Goal: Task Accomplishment & Management: Use online tool/utility

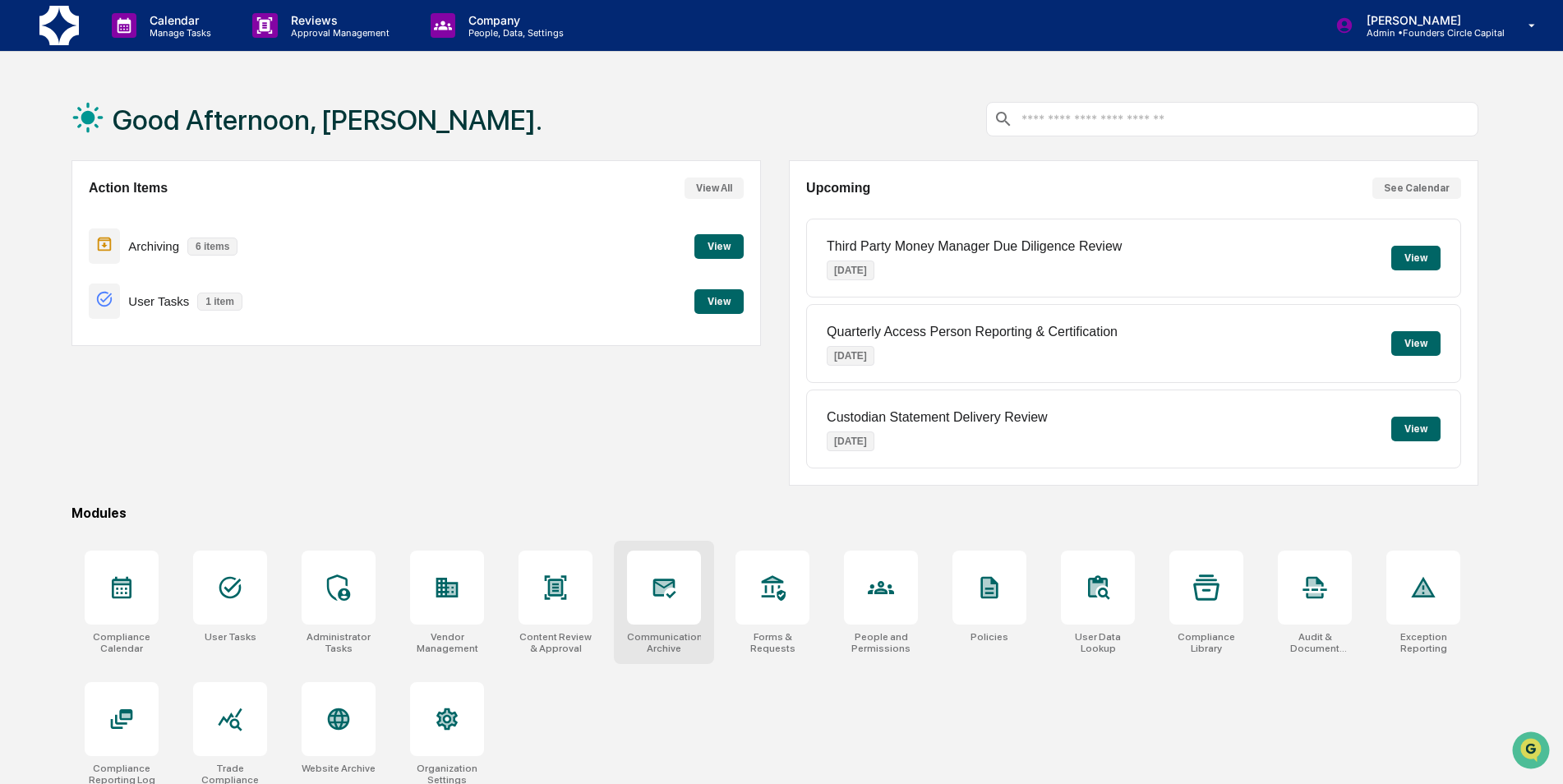
click at [646, 607] on div at bounding box center [664, 587] width 74 height 74
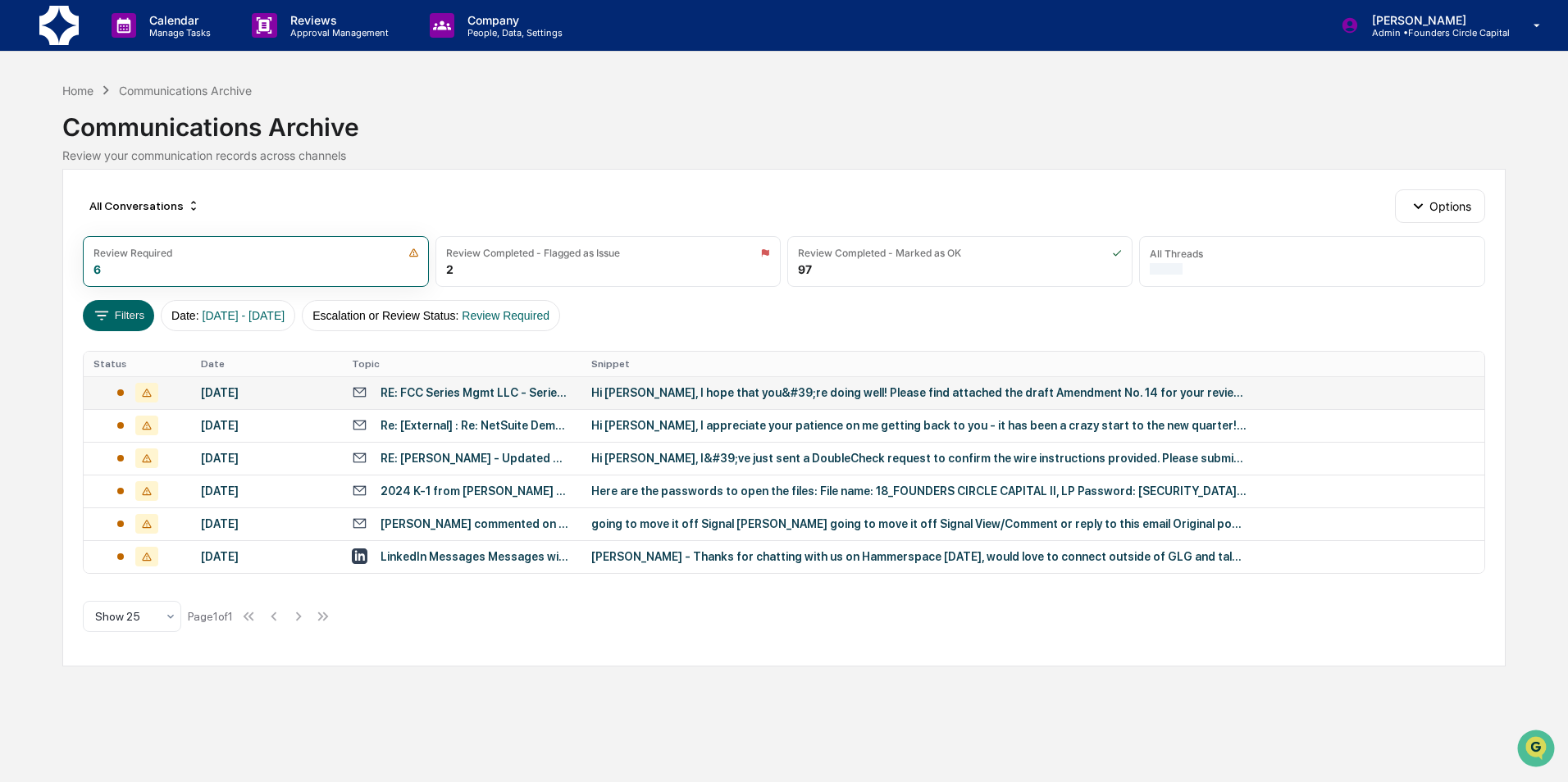
click at [747, 397] on div "Hi Avery, I hope that you&#39;re doing well! Please find attached the draft Ame…" at bounding box center [920, 392] width 656 height 13
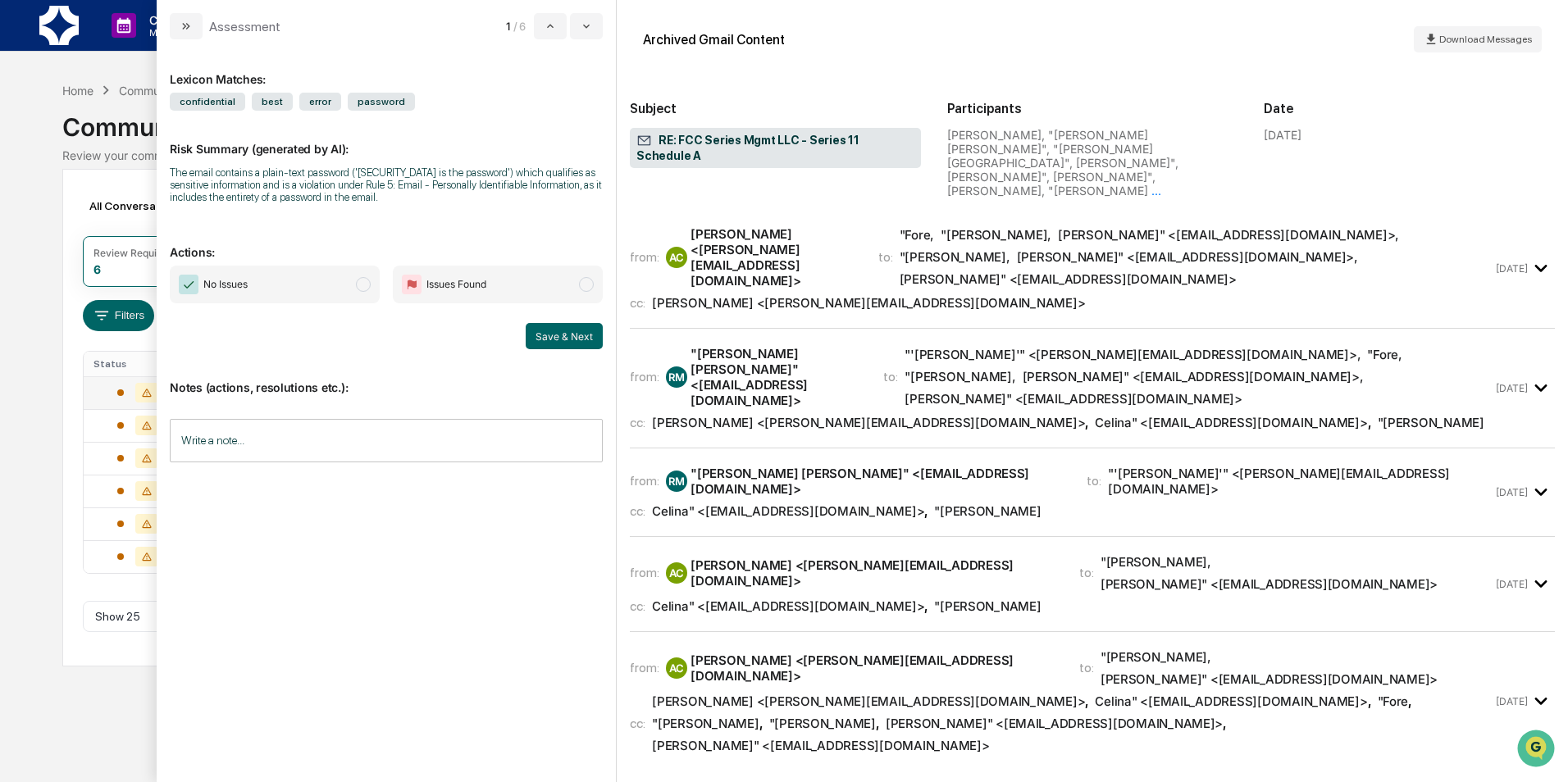
click at [204, 264] on div "Lexicon Matches: confidential best error password Risk Summary (generated by AI…" at bounding box center [386, 404] width 433 height 703
click at [277, 286] on span "No Issues" at bounding box center [275, 285] width 210 height 38
click at [530, 324] on button "Save & Next" at bounding box center [564, 336] width 77 height 26
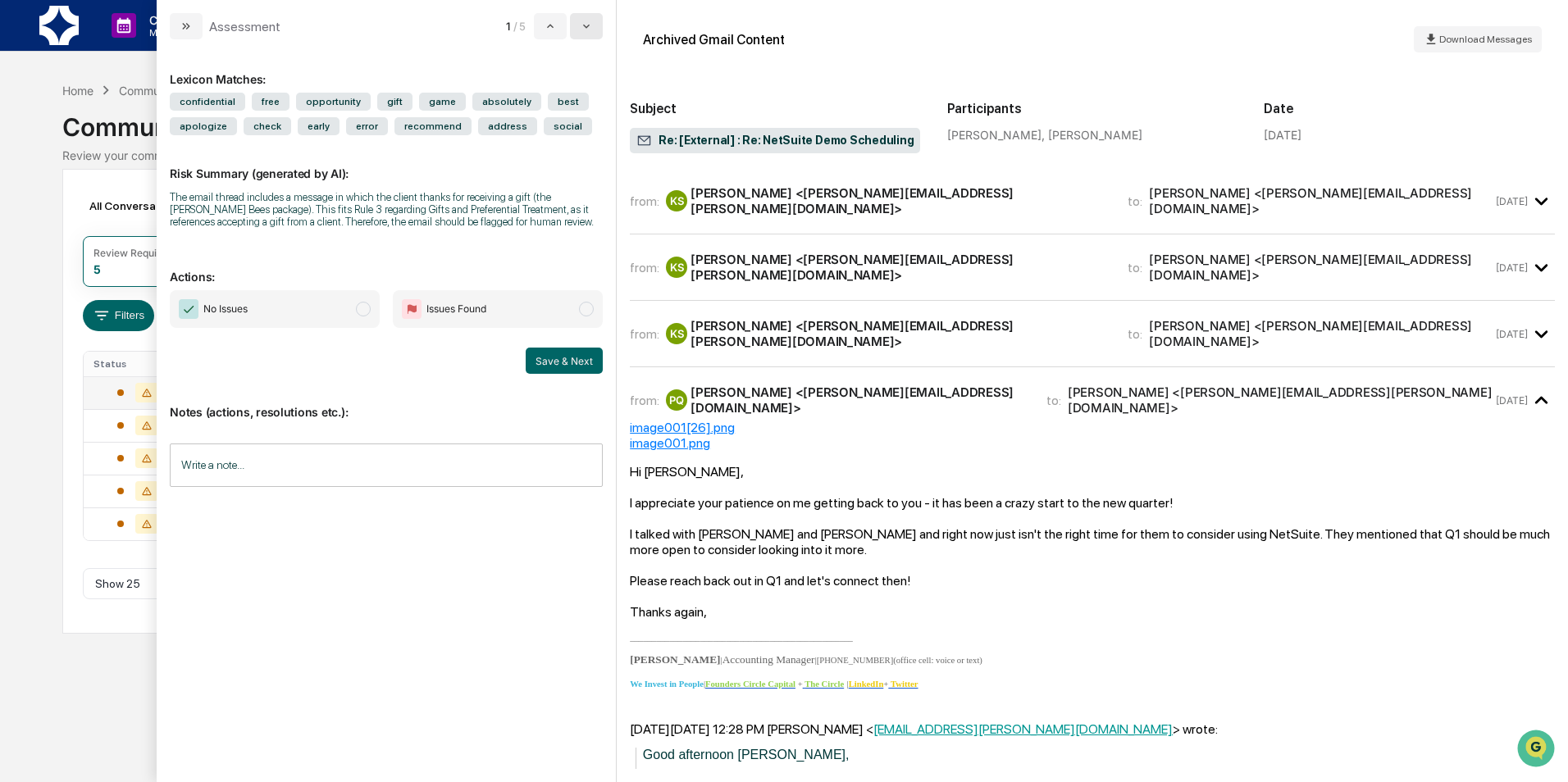
click at [593, 31] on icon "modal" at bounding box center [585, 26] width 13 height 13
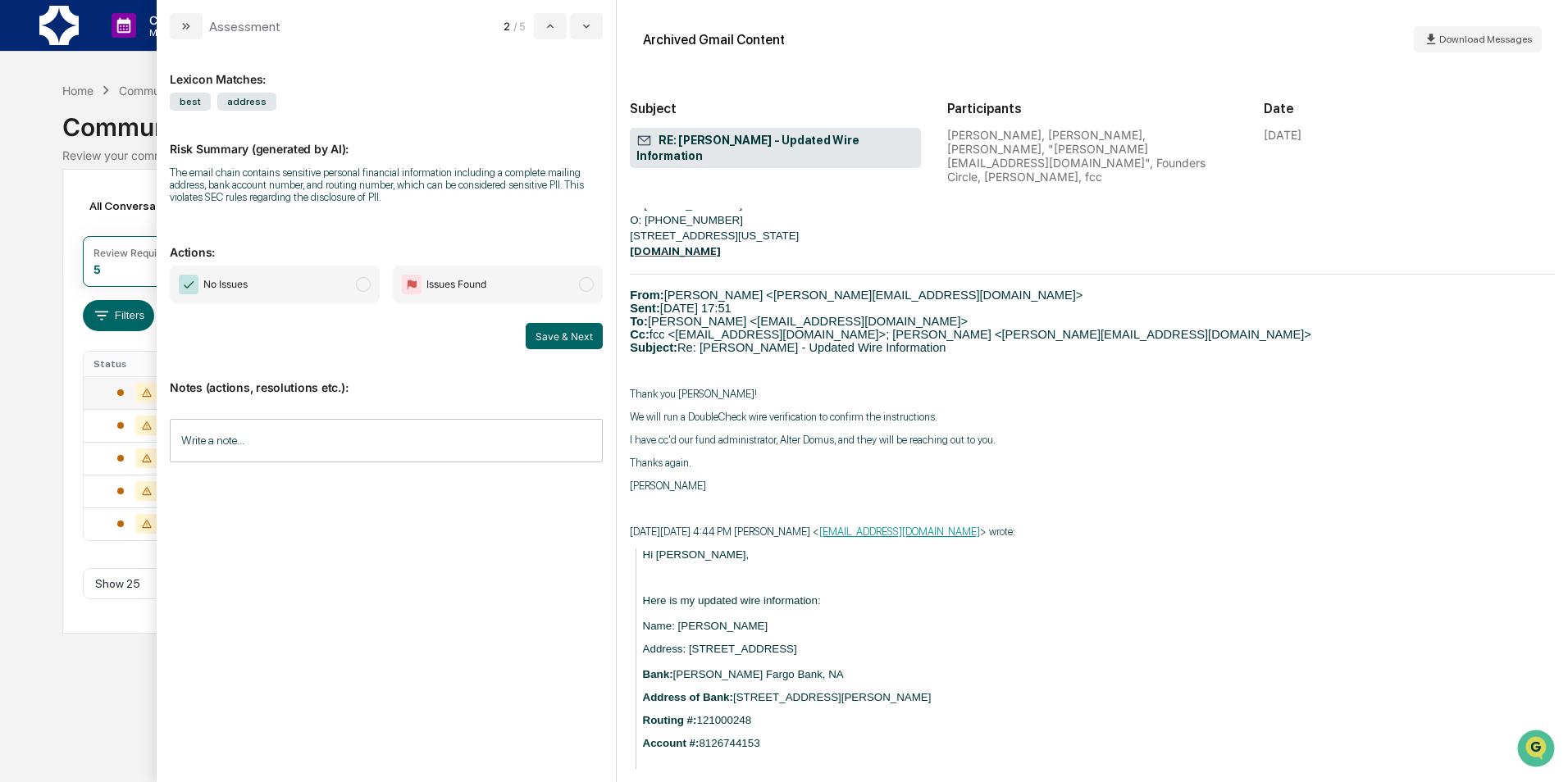
scroll to position [722, 0]
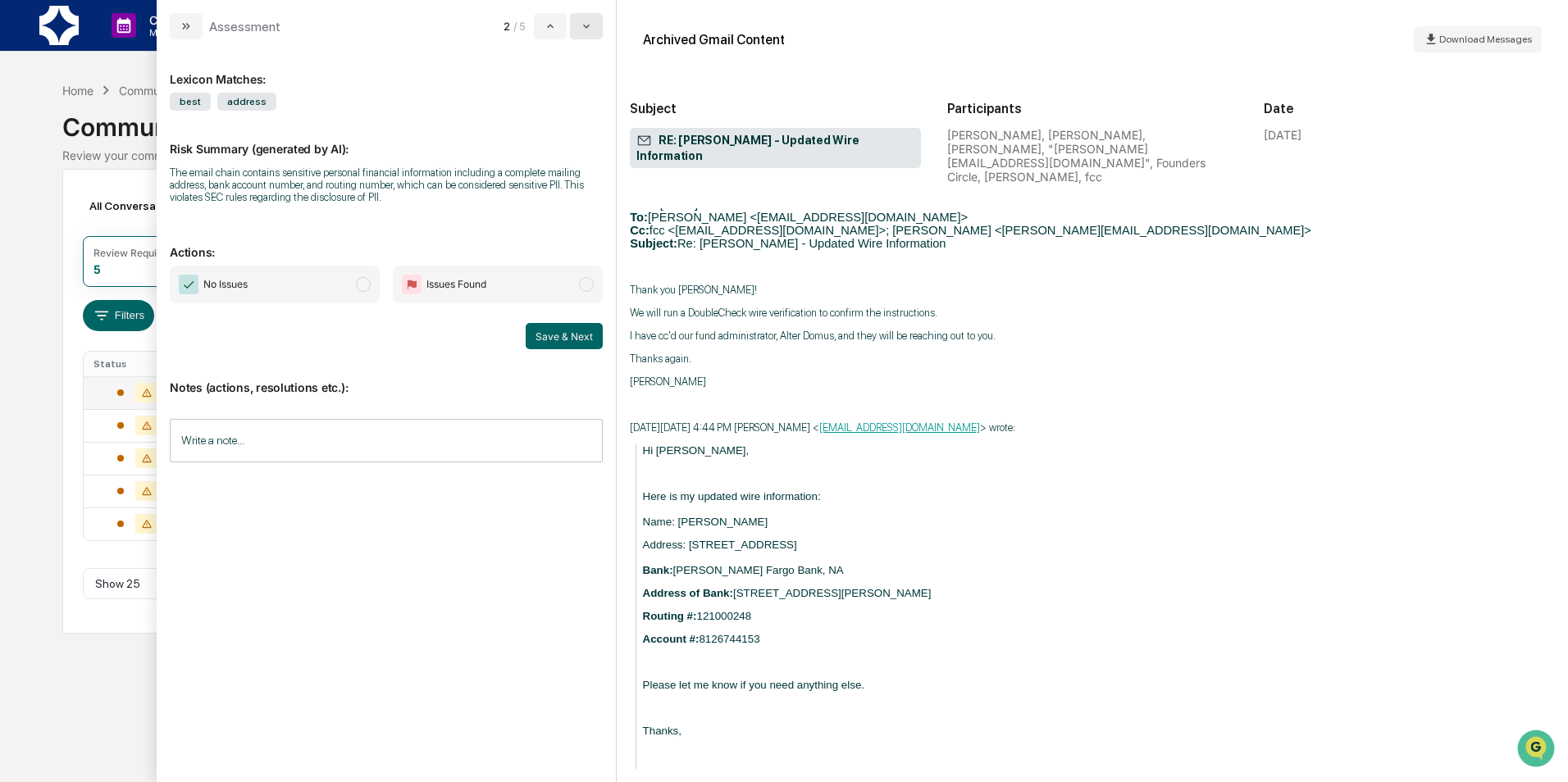
click at [581, 32] on button "modal" at bounding box center [586, 26] width 33 height 26
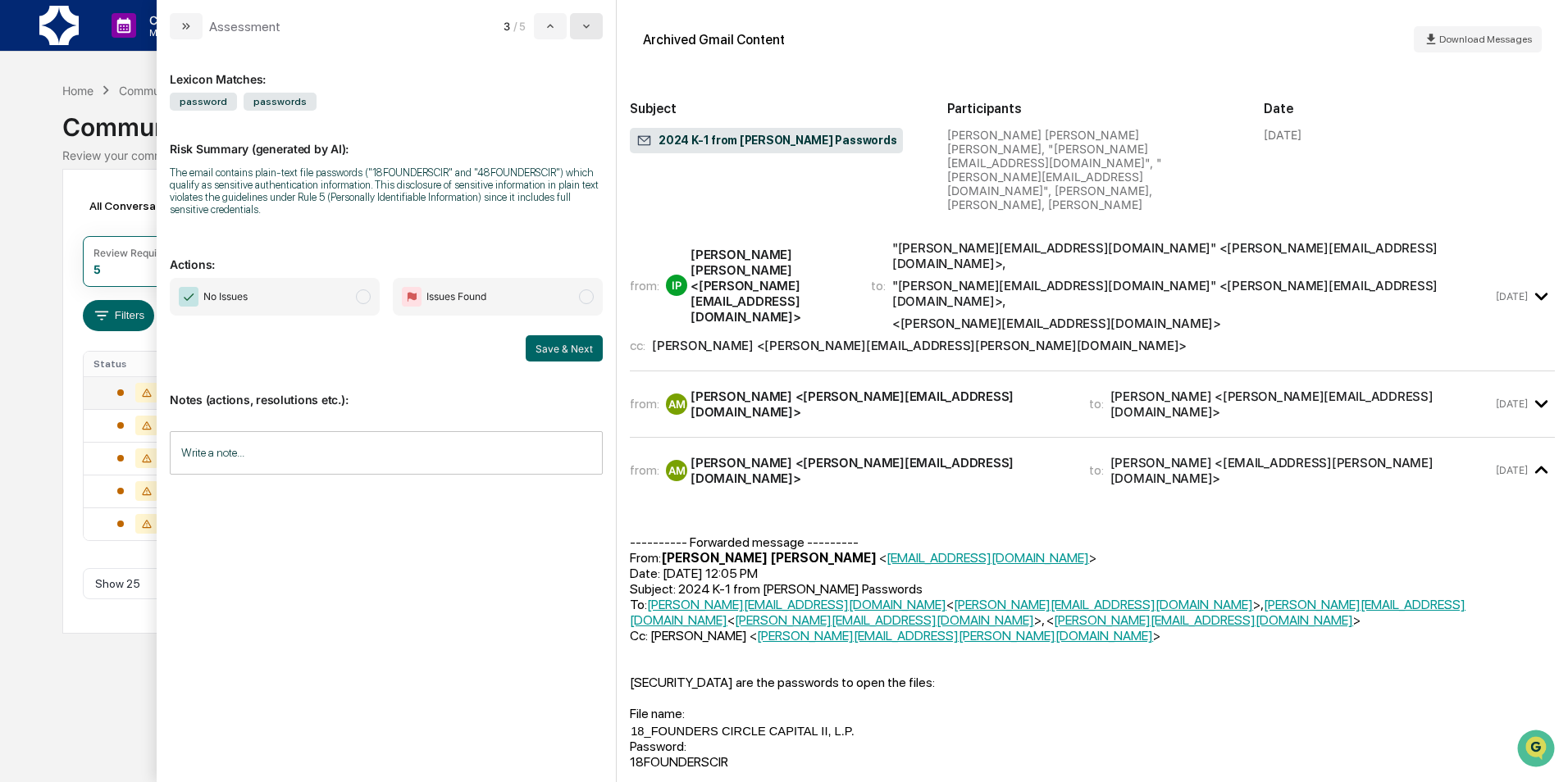
click at [585, 26] on icon "modal" at bounding box center [586, 26] width 7 height 4
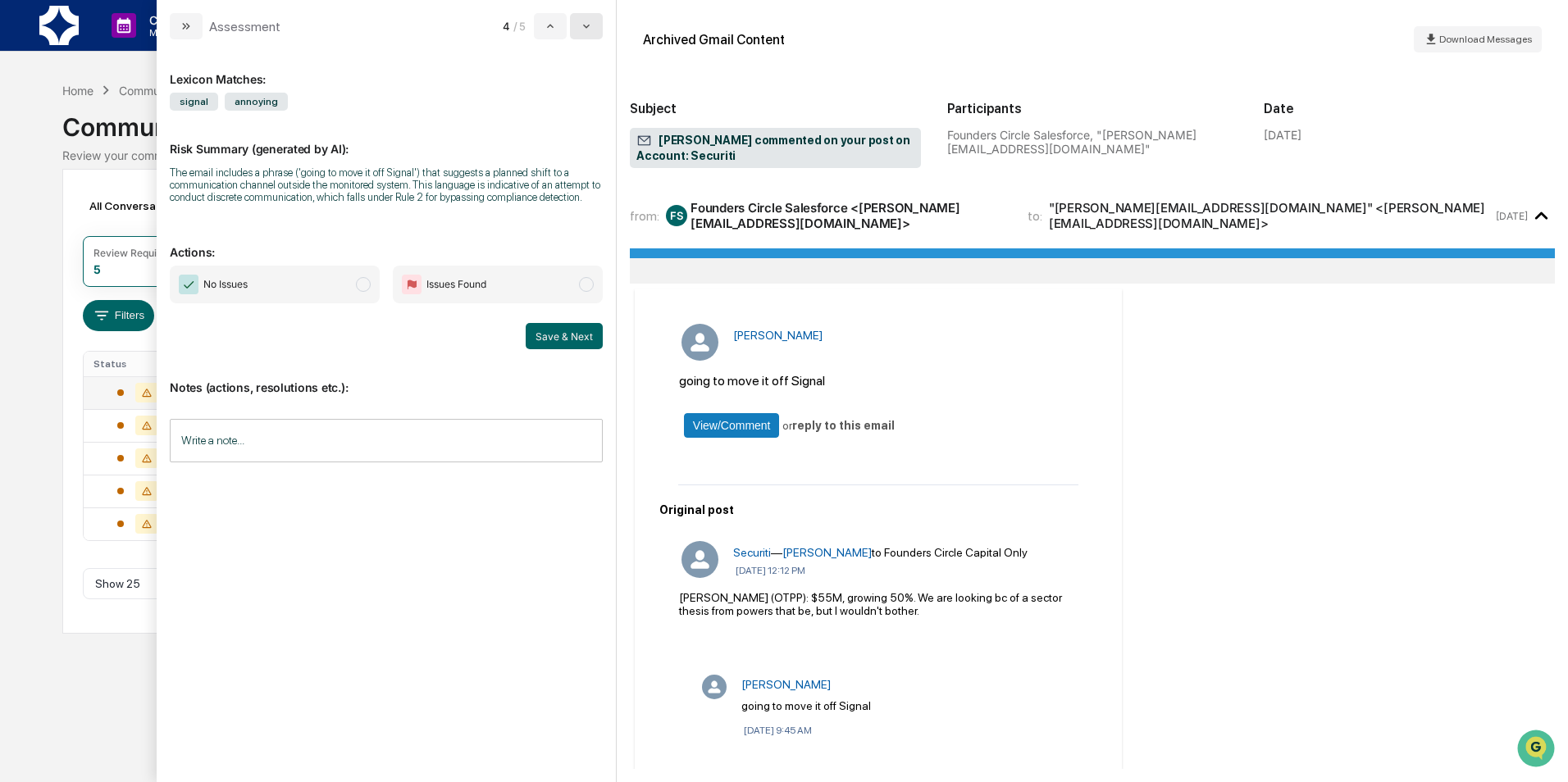
click at [585, 25] on icon "modal" at bounding box center [586, 26] width 7 height 4
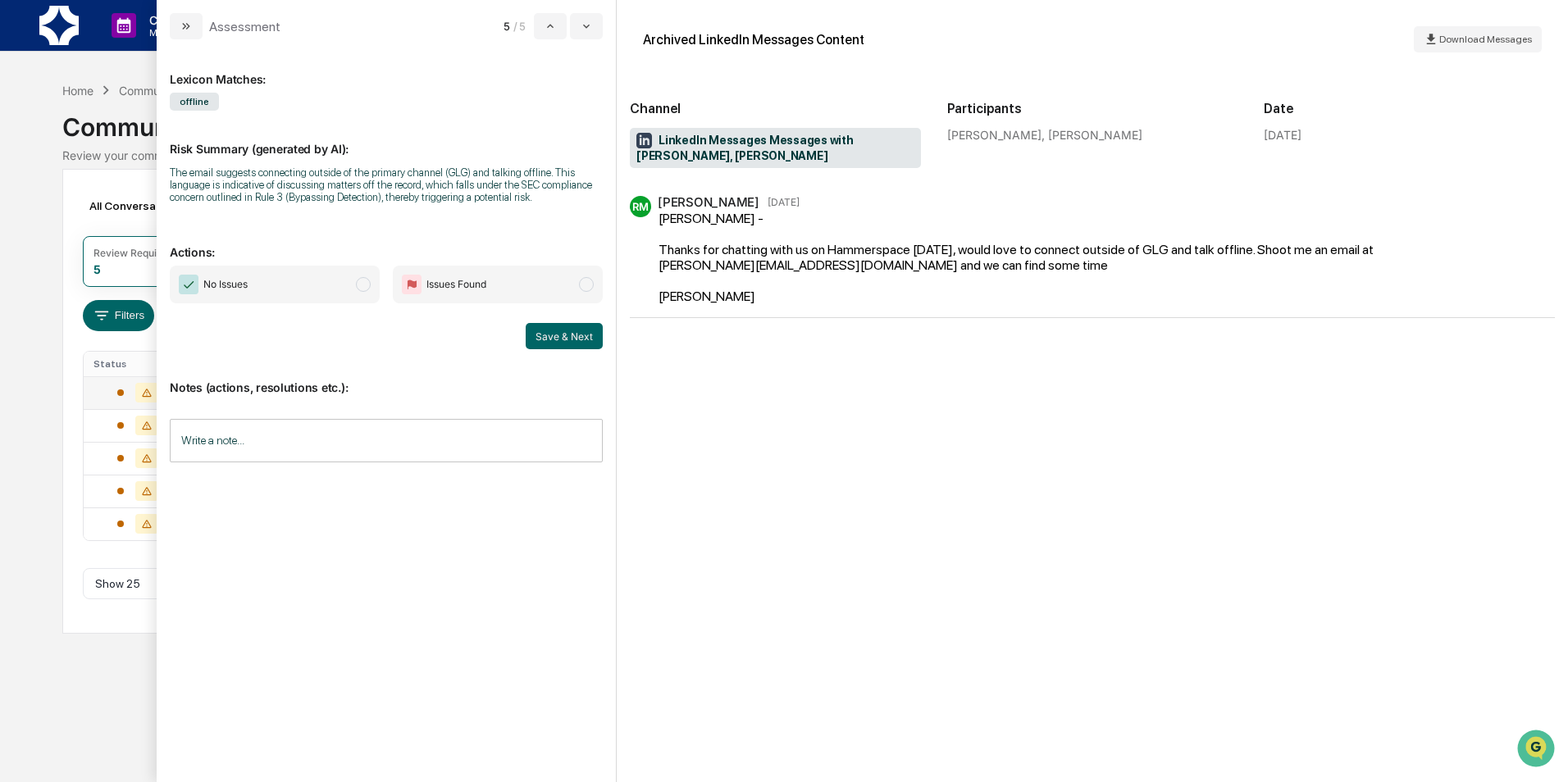
drag, startPoint x: 175, startPoint y: 30, endPoint x: 85, endPoint y: 132, distance: 136.0
click at [175, 29] on button "modal" at bounding box center [187, 26] width 33 height 26
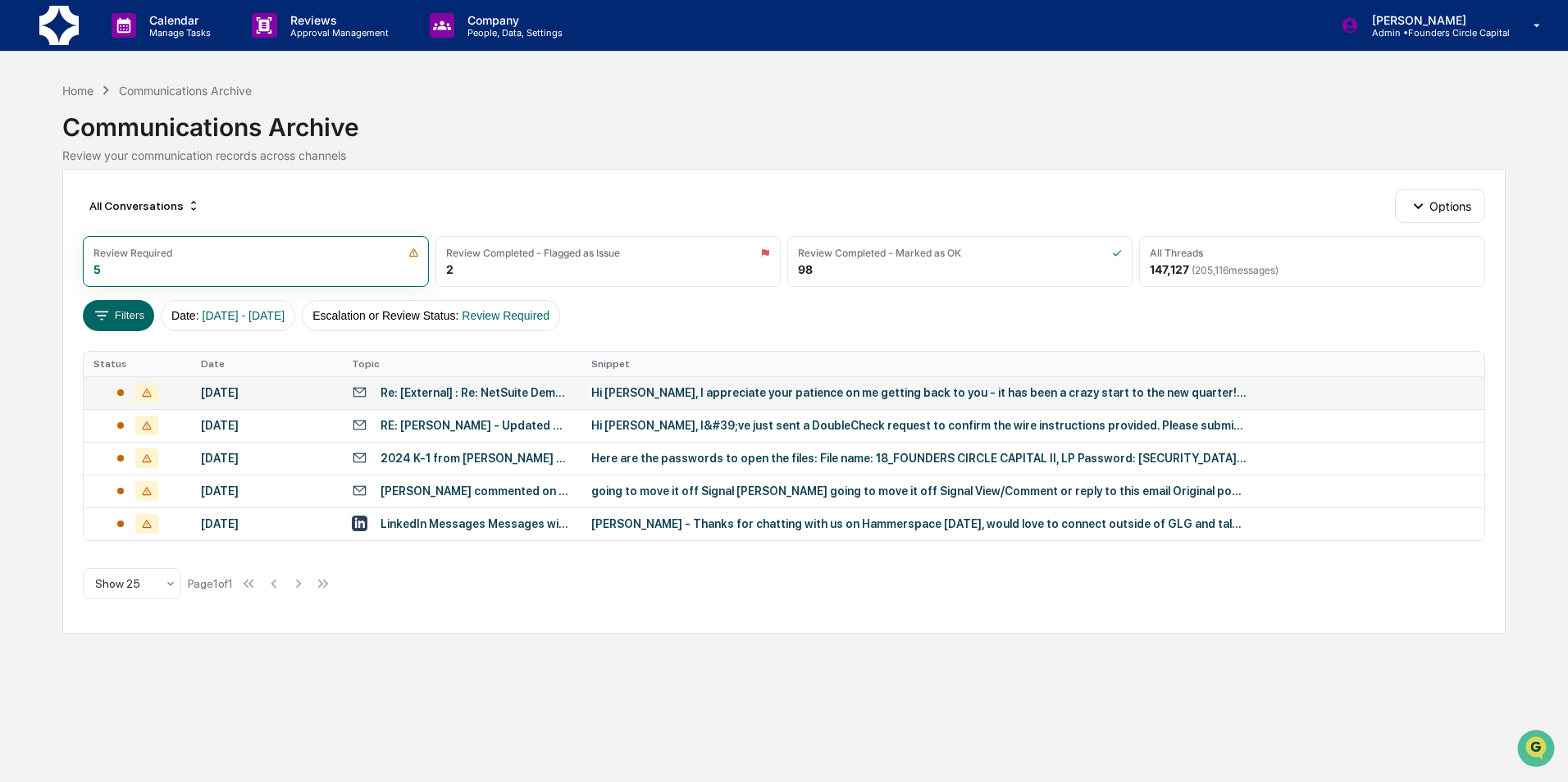
click at [31, 193] on div "Calendar Manage Tasks Reviews Approval Management Company People, Data, Setting…" at bounding box center [784, 391] width 1568 height 782
click at [697, 611] on div "All Conversations Options Review Required 5 Review Completed - Flagged as Issue…" at bounding box center [783, 401] width 1442 height 464
